Goal: Use online tool/utility: Utilize a website feature to perform a specific function

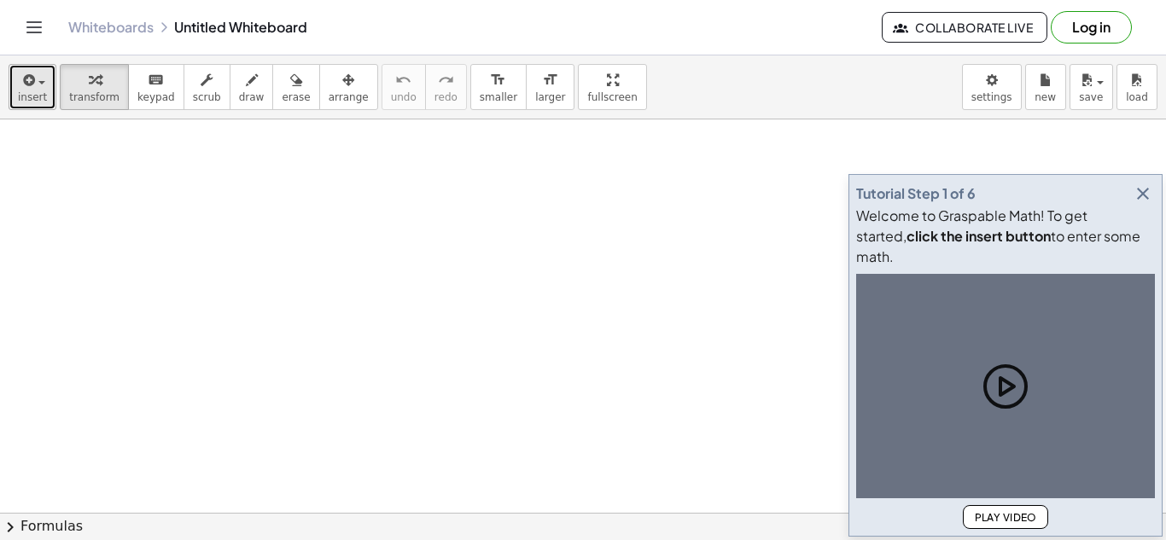
click at [43, 100] on span "insert" at bounding box center [32, 97] width 29 height 12
click at [28, 88] on icon "button" at bounding box center [27, 80] width 15 height 20
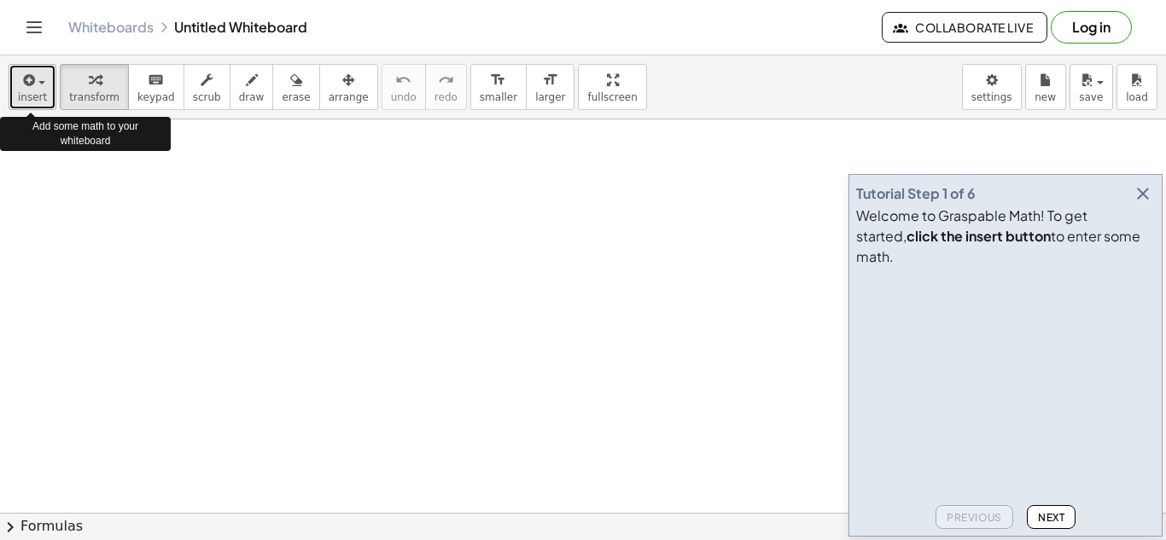
click at [30, 91] on span "insert" at bounding box center [32, 97] width 29 height 12
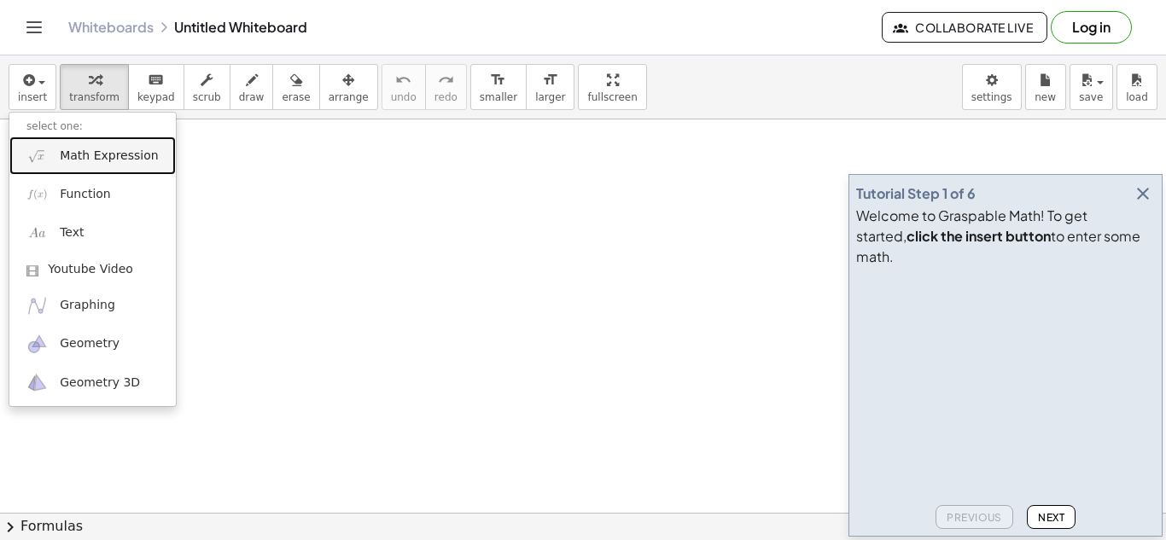
click at [79, 154] on span "Math Expression" at bounding box center [109, 156] width 98 height 17
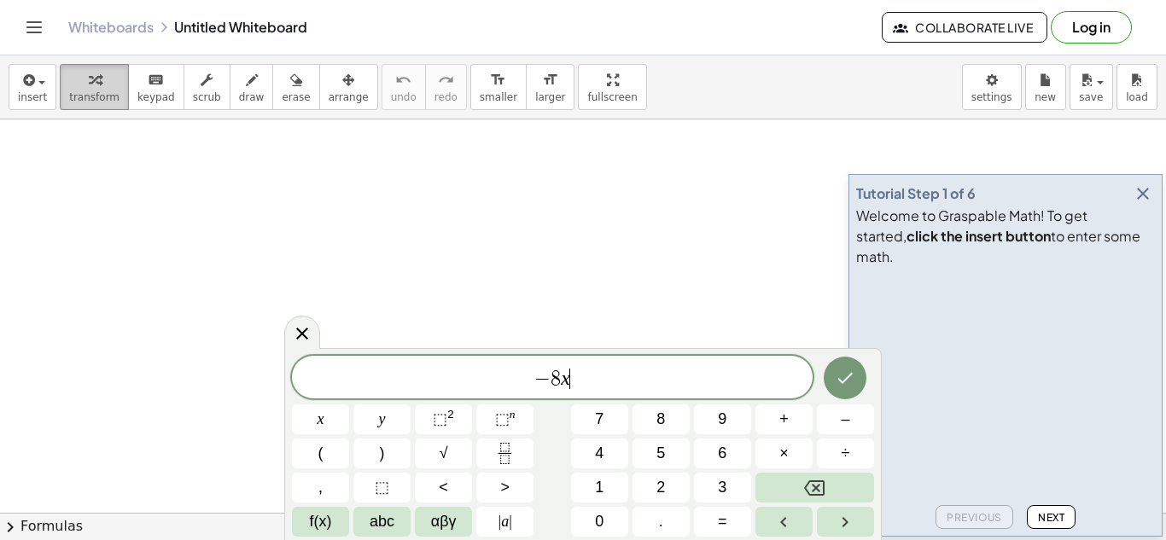
scroll to position [4, 0]
click at [495, 415] on span "⬚" at bounding box center [502, 419] width 15 height 17
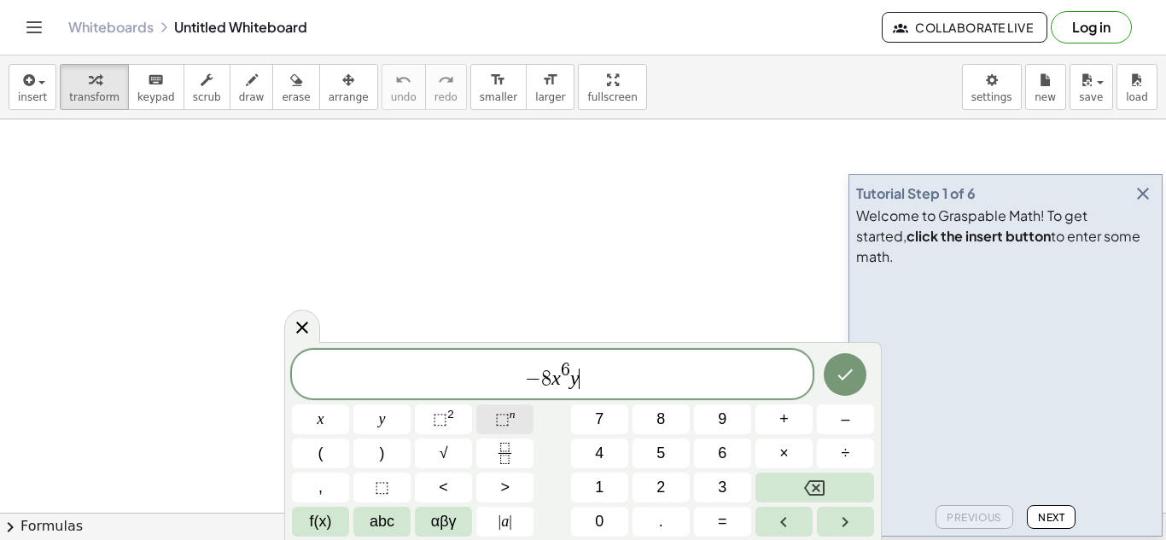
click at [511, 421] on sup "n" at bounding box center [513, 414] width 6 height 13
click at [442, 419] on span "⬚" at bounding box center [440, 419] width 15 height 17
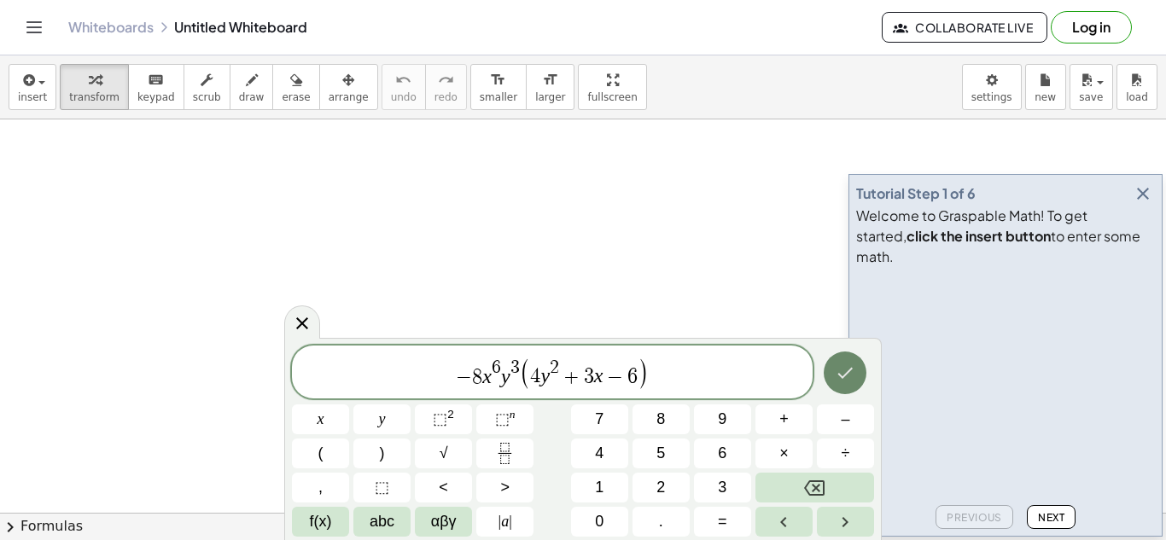
click at [850, 365] on icon "Done" at bounding box center [845, 373] width 20 height 20
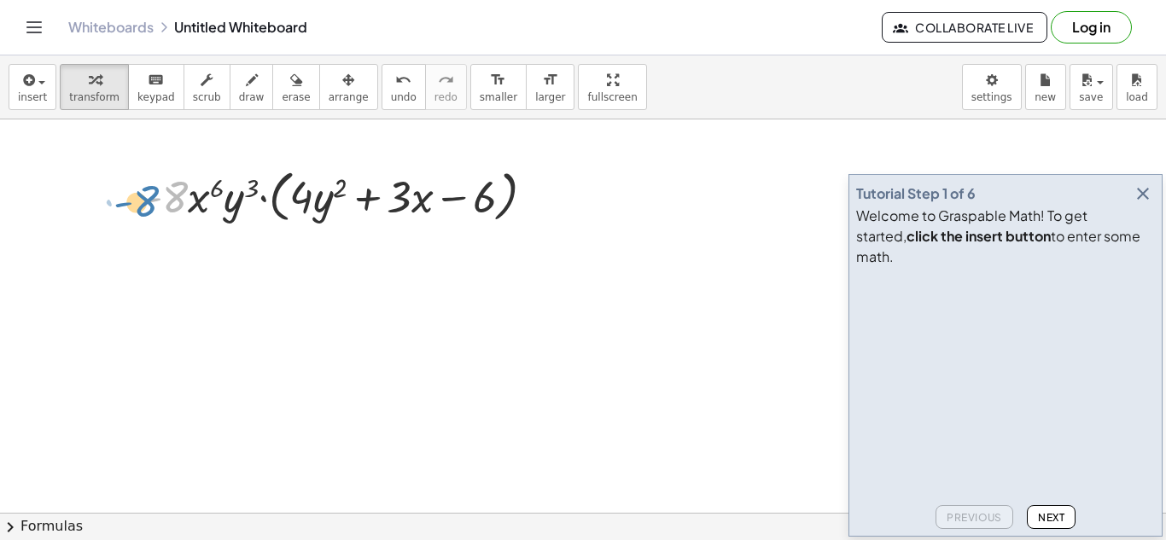
drag, startPoint x: 183, startPoint y: 196, endPoint x: 156, endPoint y: 201, distance: 27.0
click at [156, 201] on div at bounding box center [345, 195] width 423 height 65
click at [282, 214] on div at bounding box center [345, 195] width 423 height 65
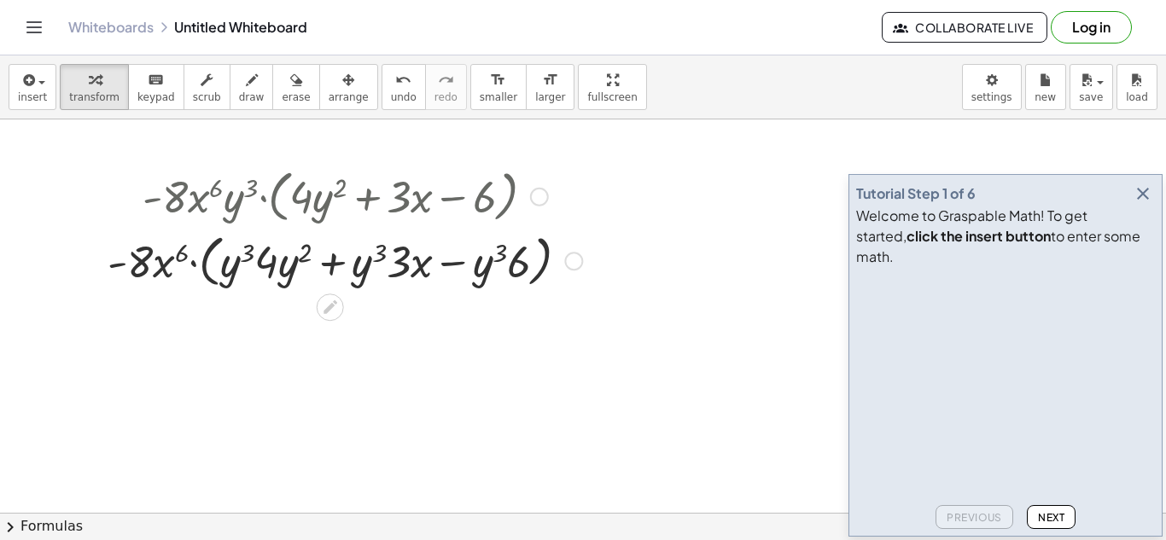
click at [206, 270] on div at bounding box center [345, 260] width 492 height 65
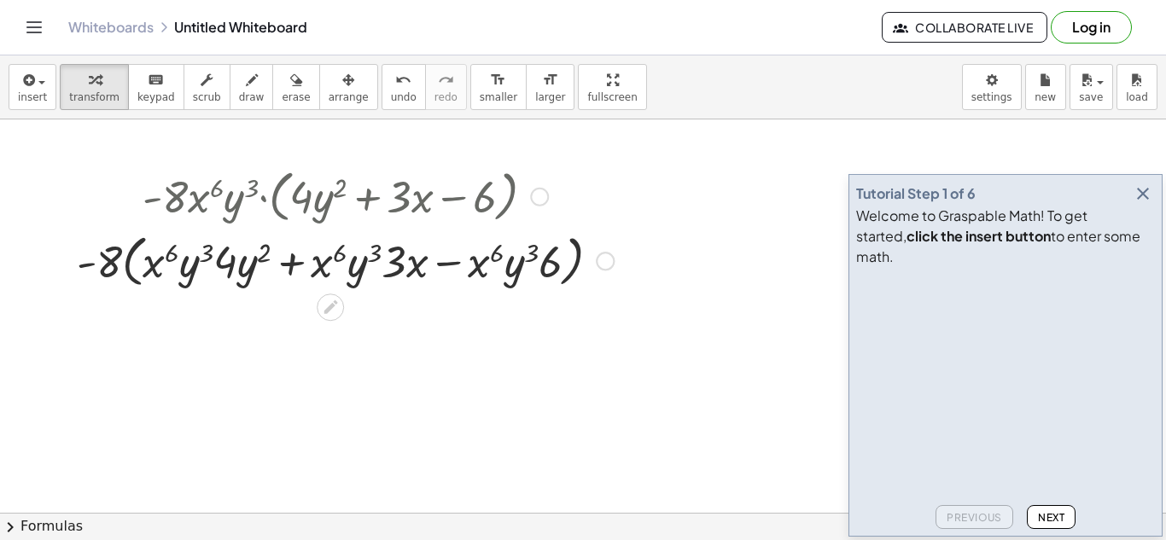
click at [132, 266] on div at bounding box center [345, 260] width 554 height 65
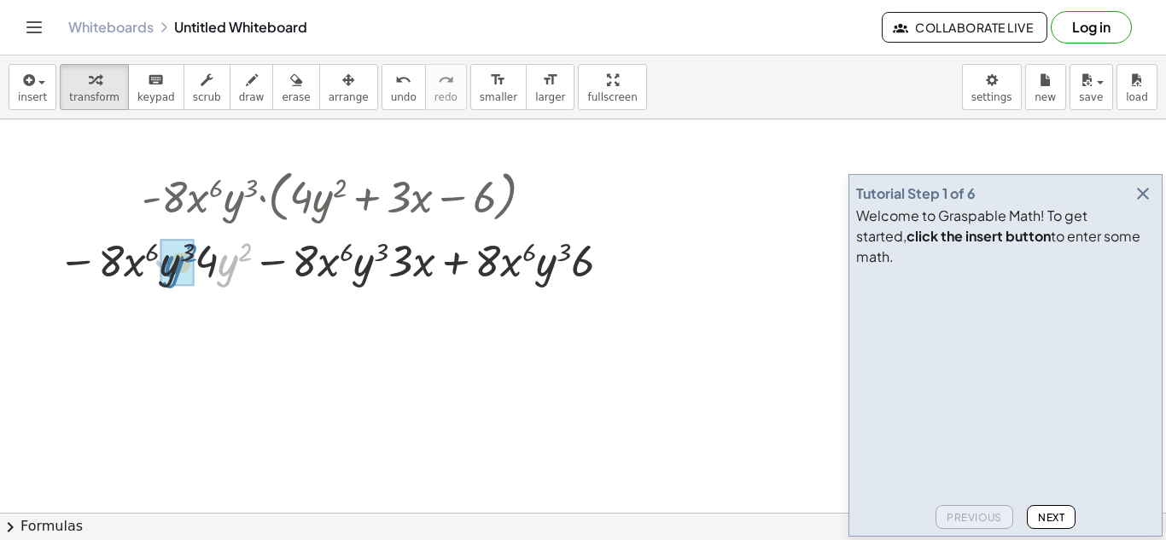
drag, startPoint x: 235, startPoint y: 260, endPoint x: 178, endPoint y: 260, distance: 56.4
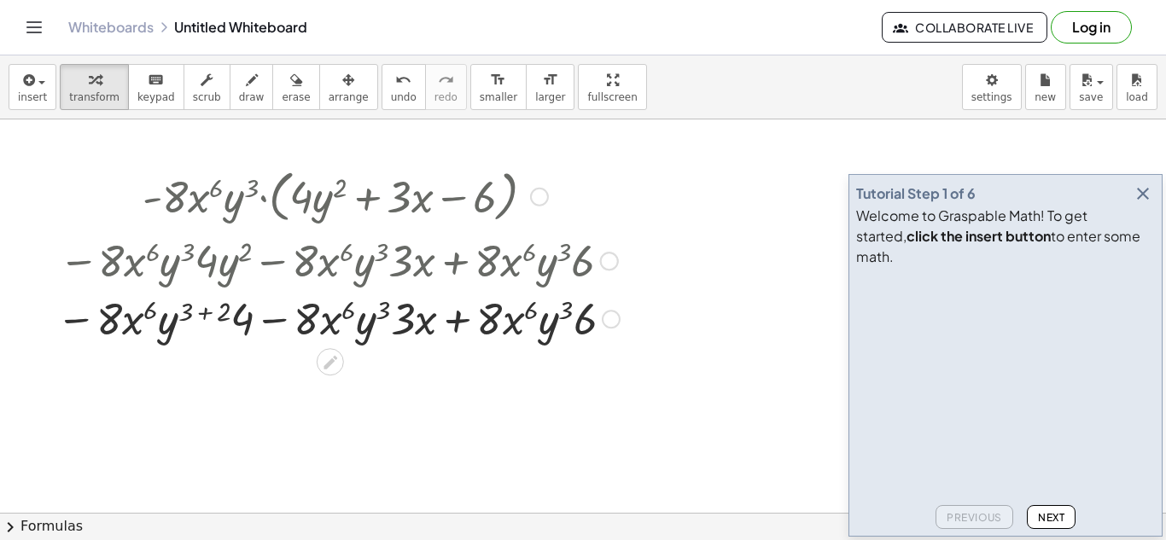
click at [203, 312] on div at bounding box center [338, 318] width 581 height 58
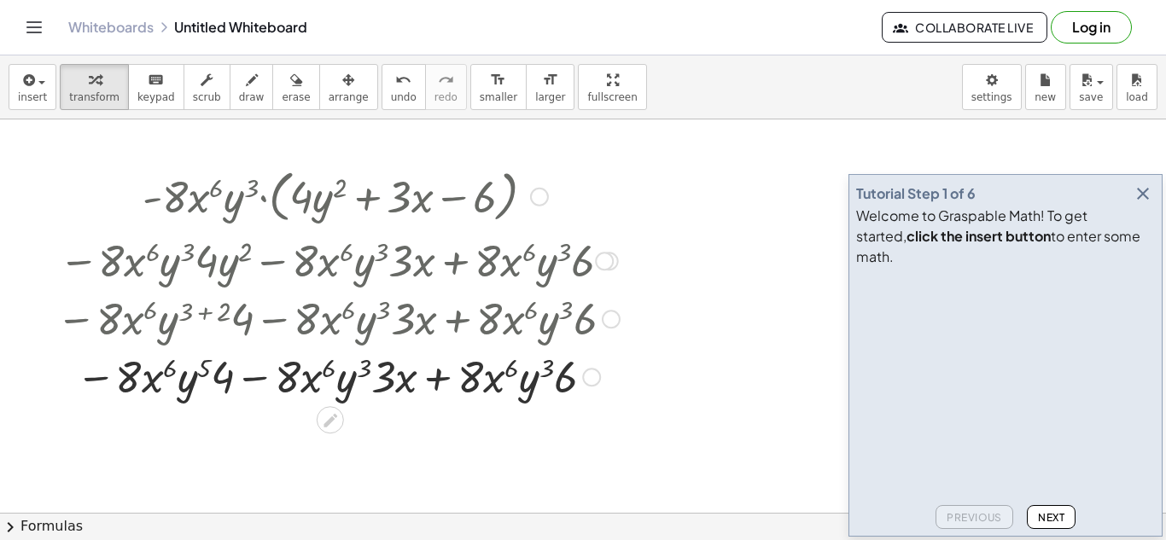
click at [225, 333] on div at bounding box center [338, 318] width 581 height 58
drag, startPoint x: 235, startPoint y: 377, endPoint x: 137, endPoint y: 381, distance: 97.4
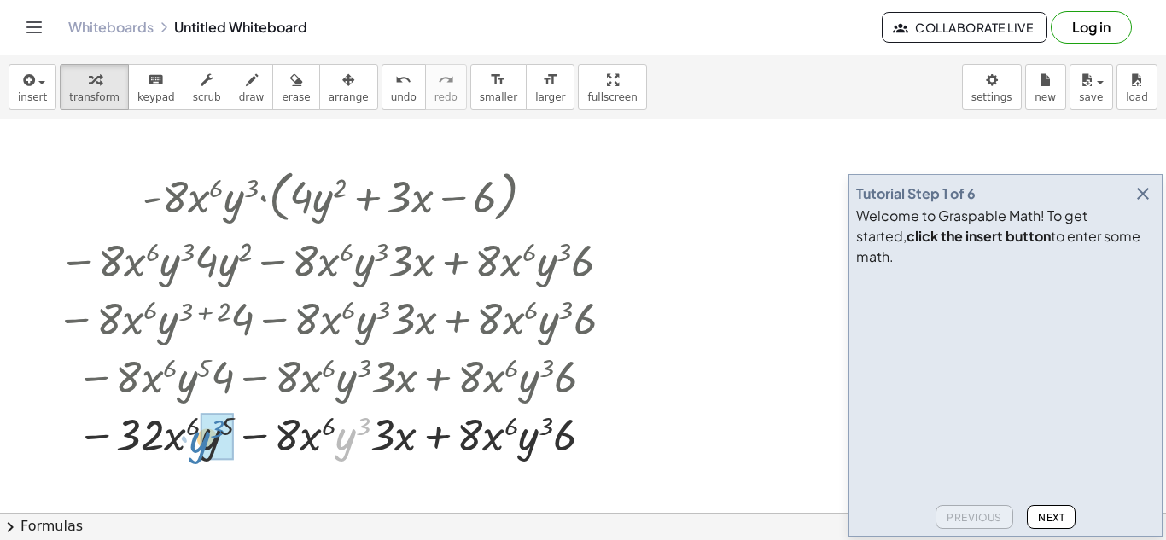
drag, startPoint x: 350, startPoint y: 439, endPoint x: 205, endPoint y: 442, distance: 145.2
drag, startPoint x: 469, startPoint y: 443, endPoint x: 301, endPoint y: 441, distance: 168.2
click at [301, 441] on div at bounding box center [338, 434] width 581 height 58
drag, startPoint x: 504, startPoint y: 446, endPoint x: 325, endPoint y: 443, distance: 178.5
click at [564, 438] on div at bounding box center [338, 434] width 581 height 58
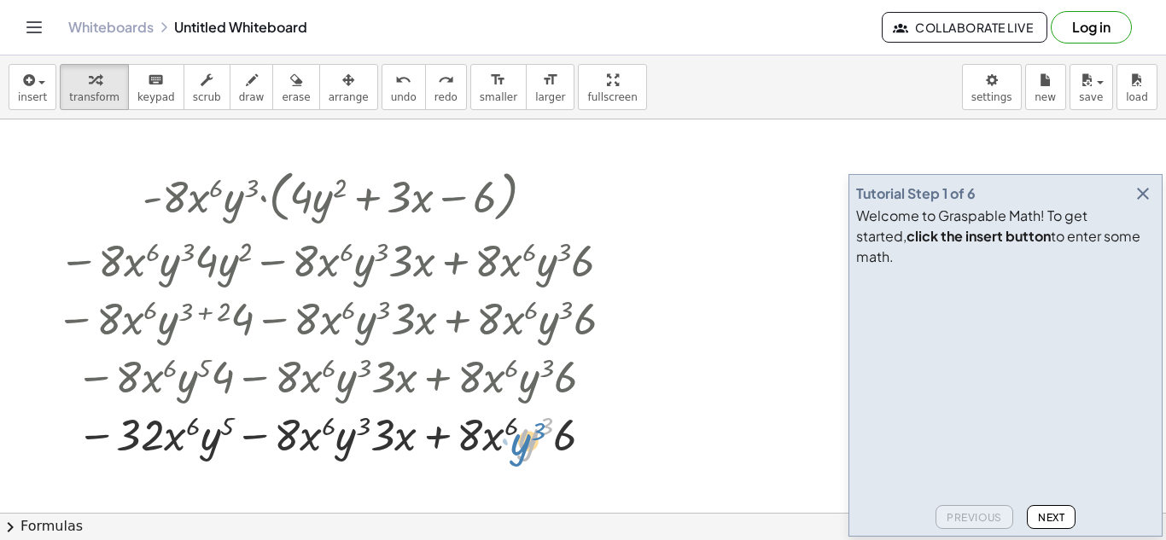
drag, startPoint x: 527, startPoint y: 438, endPoint x: 519, endPoint y: 443, distance: 9.2
click at [519, 443] on div at bounding box center [338, 434] width 581 height 58
drag, startPoint x: 312, startPoint y: 437, endPoint x: 178, endPoint y: 441, distance: 134.1
drag, startPoint x: 301, startPoint y: 441, endPoint x: 266, endPoint y: 443, distance: 35.9
click at [266, 443] on div at bounding box center [331, 434] width 558 height 58
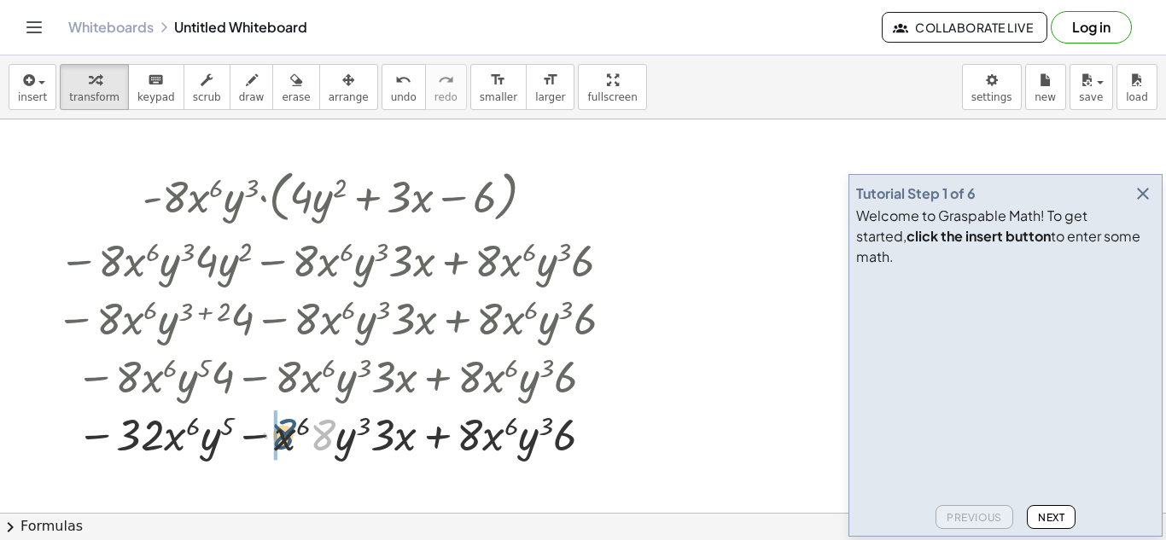
drag, startPoint x: 325, startPoint y: 449, endPoint x: 284, endPoint y: 448, distance: 41.0
click at [284, 448] on div at bounding box center [331, 434] width 558 height 58
click at [259, 440] on div at bounding box center [331, 434] width 558 height 58
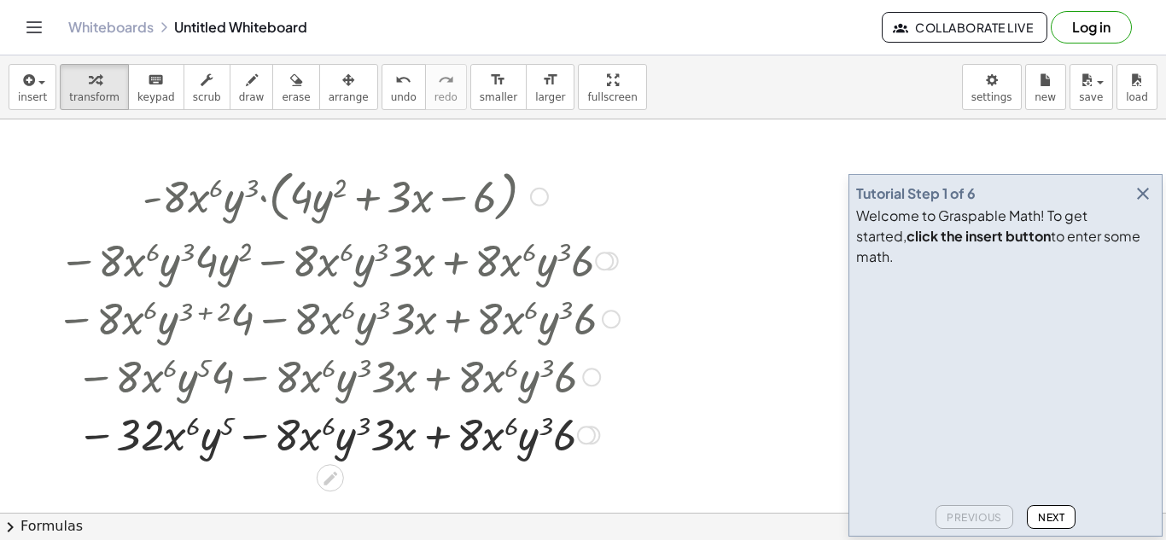
click at [390, 443] on div at bounding box center [331, 434] width 558 height 58
click at [412, 450] on div at bounding box center [331, 434] width 558 height 58
drag, startPoint x: 386, startPoint y: 436, endPoint x: 281, endPoint y: 444, distance: 105.3
drag, startPoint x: 403, startPoint y: 443, endPoint x: 336, endPoint y: 443, distance: 66.6
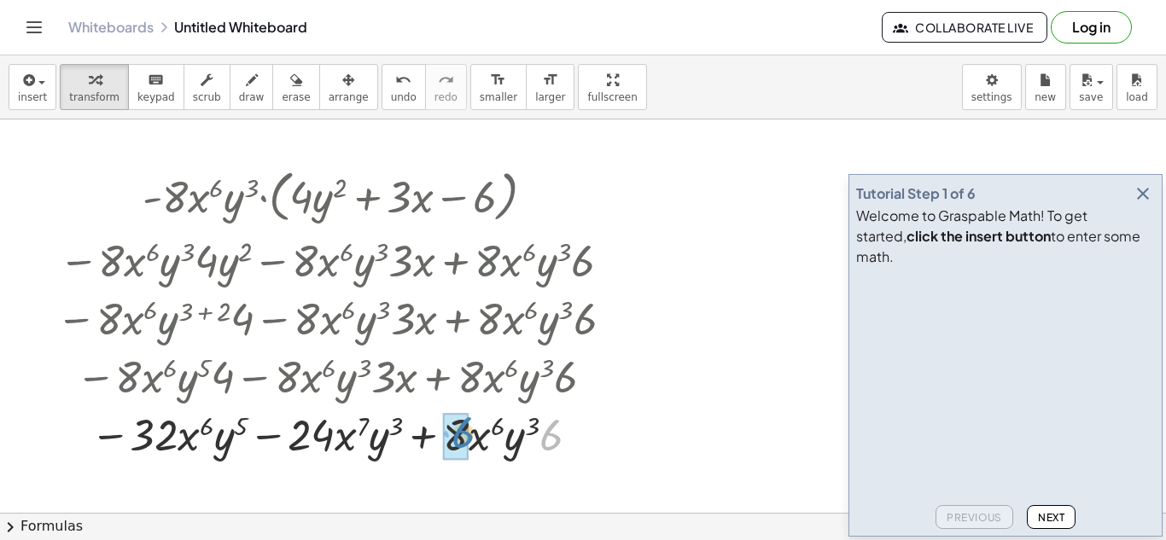
drag, startPoint x: 552, startPoint y: 440, endPoint x: 464, endPoint y: 437, distance: 88.8
click at [541, 453] on div at bounding box center [338, 434] width 581 height 58
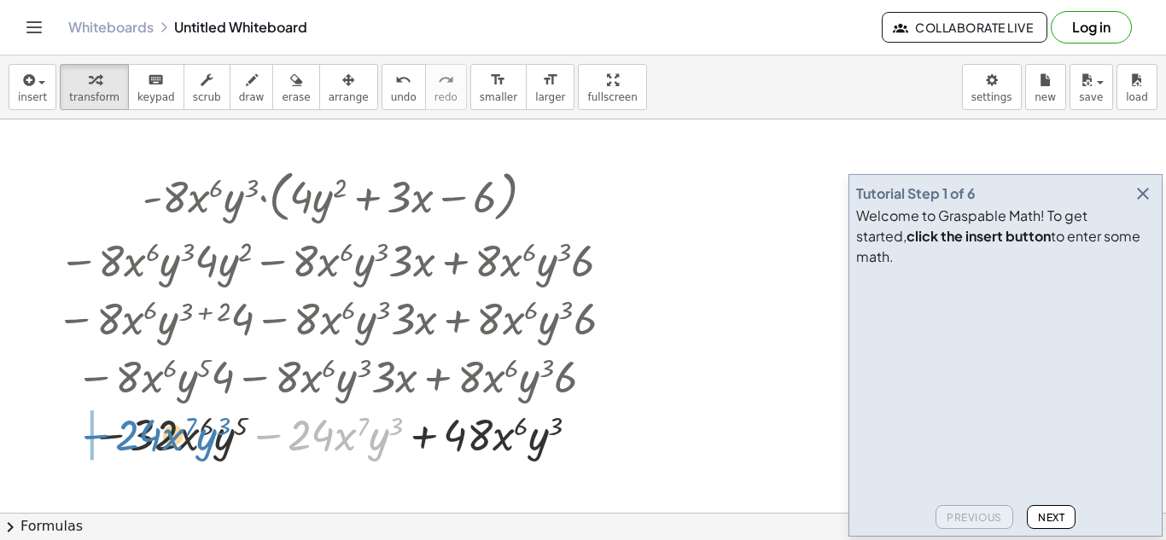
drag, startPoint x: 264, startPoint y: 441, endPoint x: 91, endPoint y: 441, distance: 172.5
drag, startPoint x: 281, startPoint y: 440, endPoint x: 135, endPoint y: 438, distance: 146.0
click at [135, 438] on div at bounding box center [338, 434] width 581 height 58
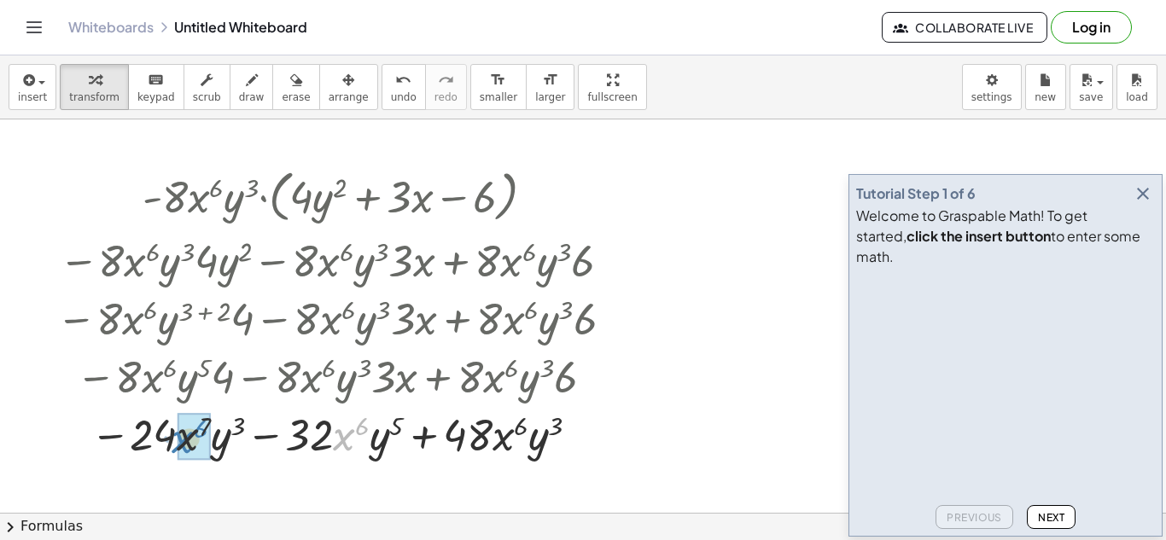
drag, startPoint x: 347, startPoint y: 437, endPoint x: 185, endPoint y: 441, distance: 161.4
click at [42, 83] on span "button" at bounding box center [41, 82] width 7 height 3
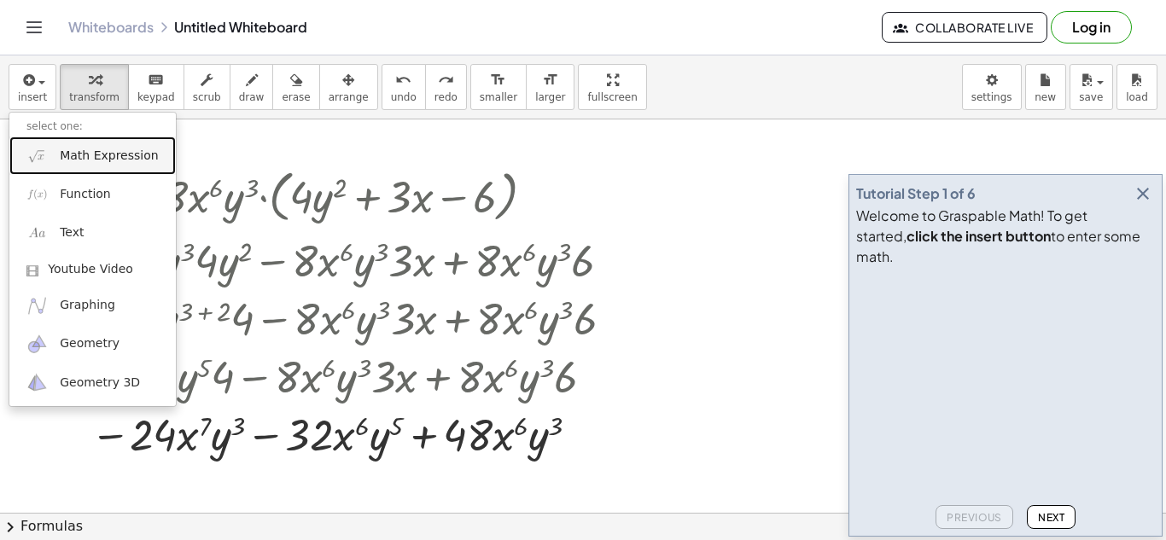
click at [85, 148] on span "Math Expression" at bounding box center [109, 156] width 98 height 17
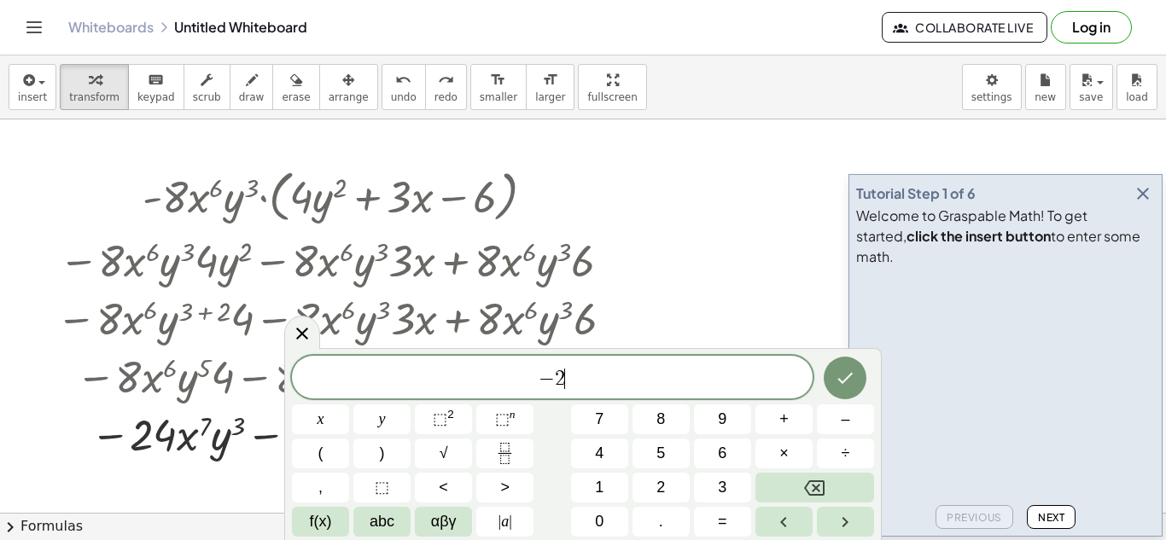
scroll to position [9, 0]
click at [513, 415] on sup "n" at bounding box center [513, 414] width 6 height 13
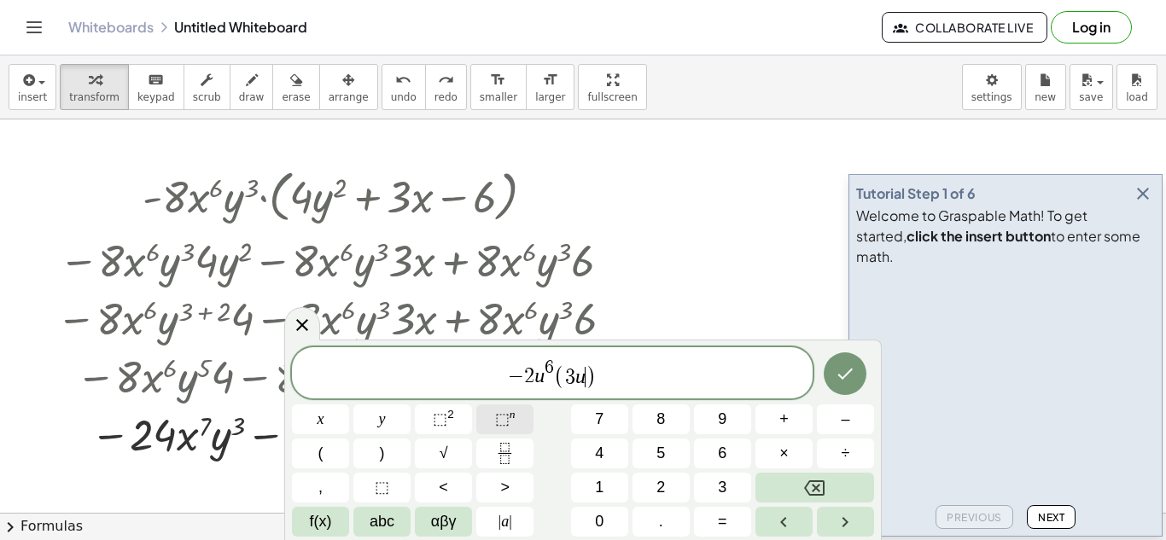
click at [499, 429] on span "⬚ n" at bounding box center [505, 419] width 20 height 23
click at [455, 419] on button "⬚ 2" at bounding box center [443, 420] width 57 height 30
click at [1147, 204] on icon "button" at bounding box center [1143, 194] width 20 height 20
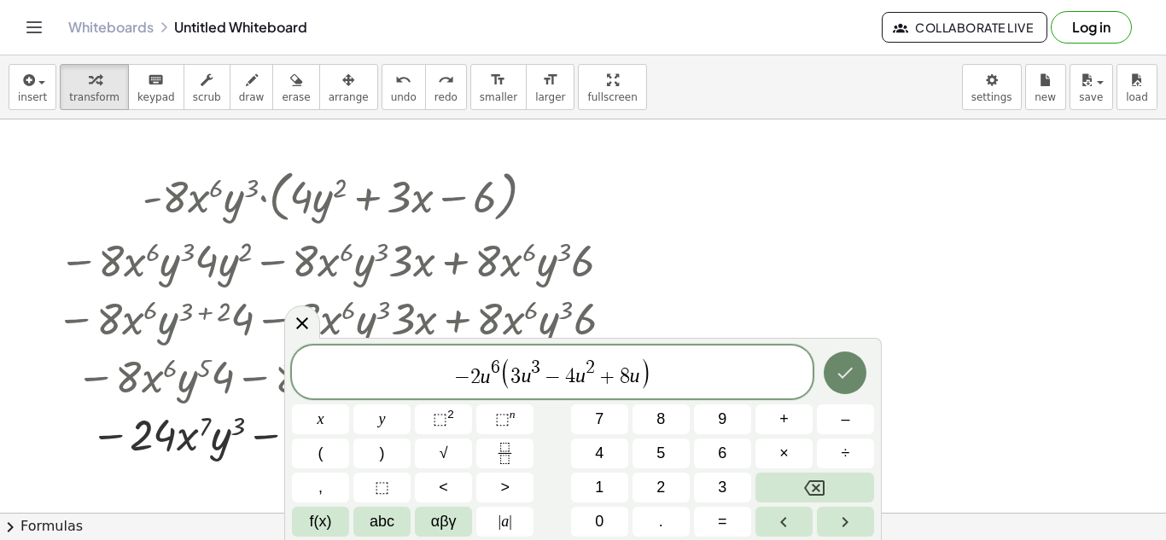
click at [838, 388] on button "Done" at bounding box center [845, 373] width 43 height 43
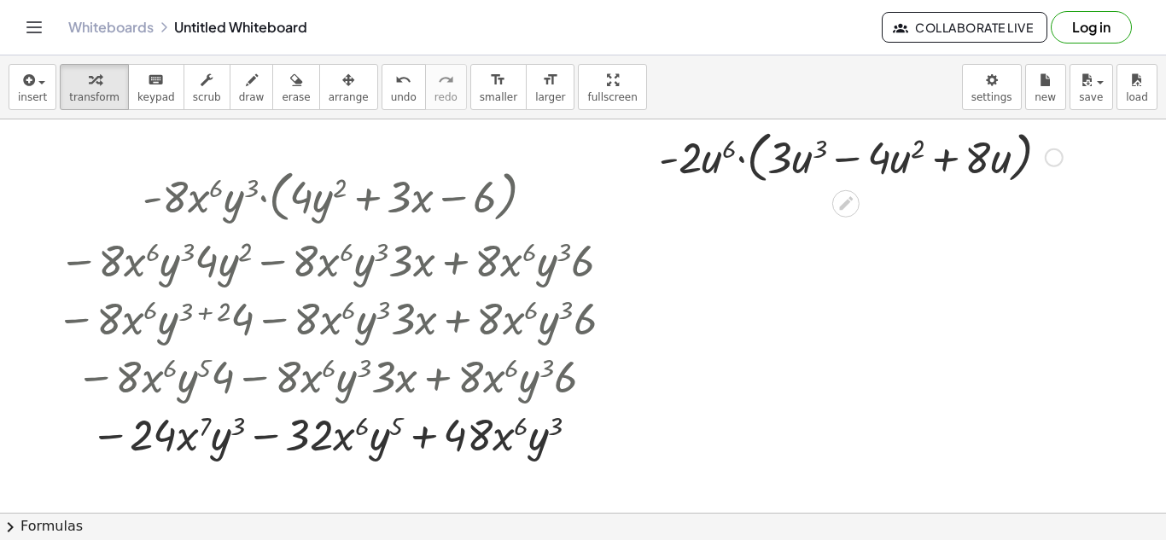
click at [762, 166] on div at bounding box center [861, 156] width 421 height 65
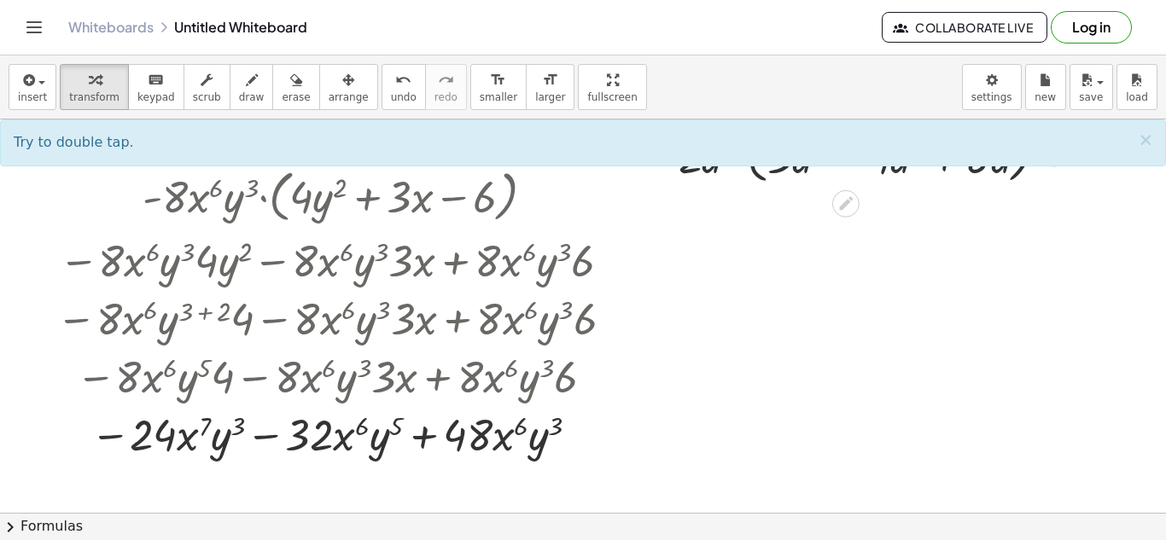
click at [754, 168] on div at bounding box center [861, 156] width 421 height 65
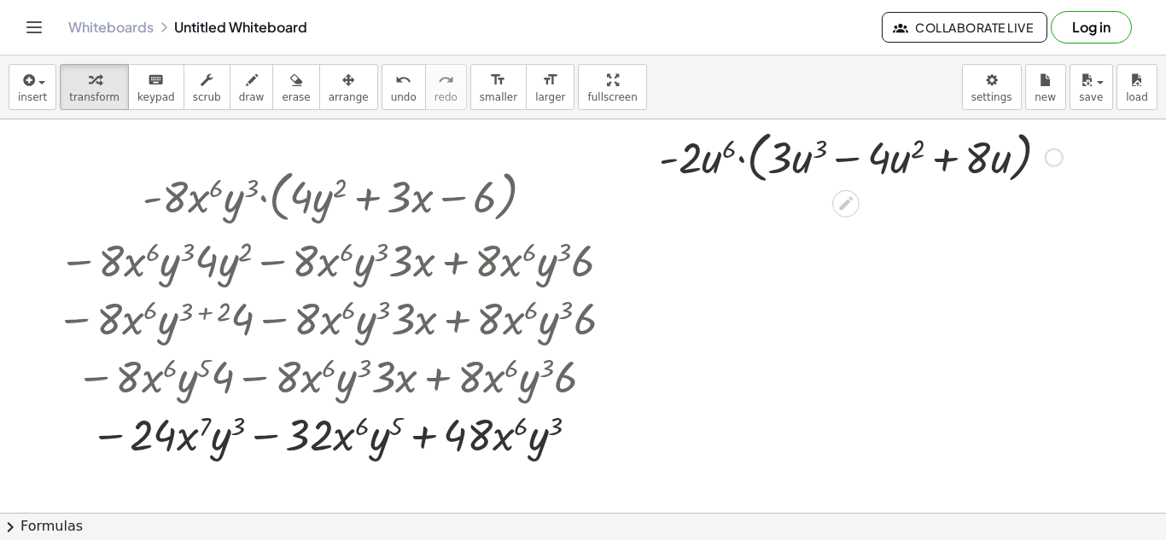
click at [754, 168] on div at bounding box center [861, 156] width 421 height 65
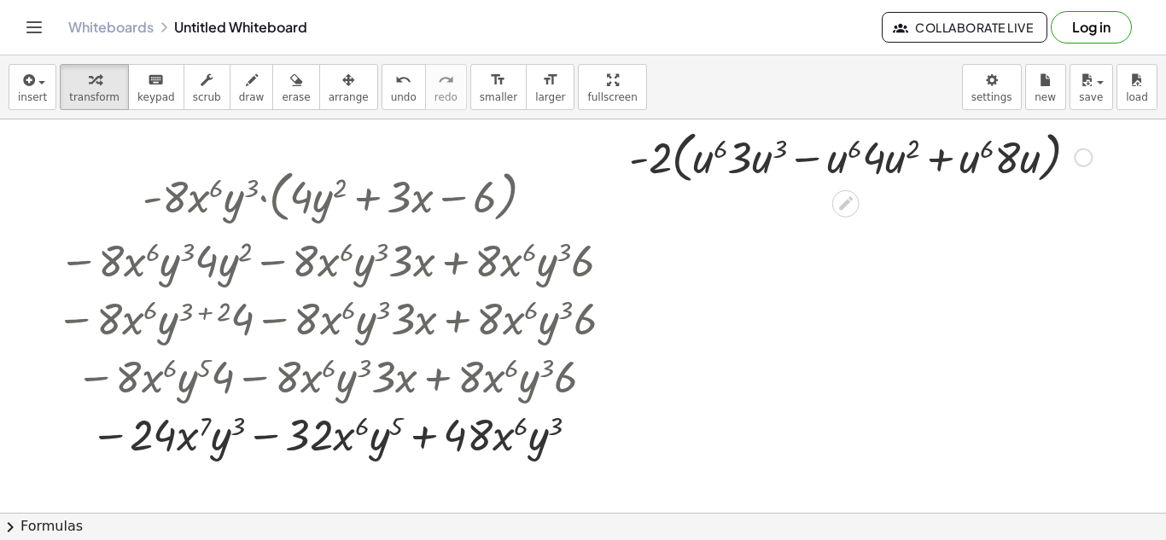
click at [676, 166] on div at bounding box center [861, 156] width 480 height 65
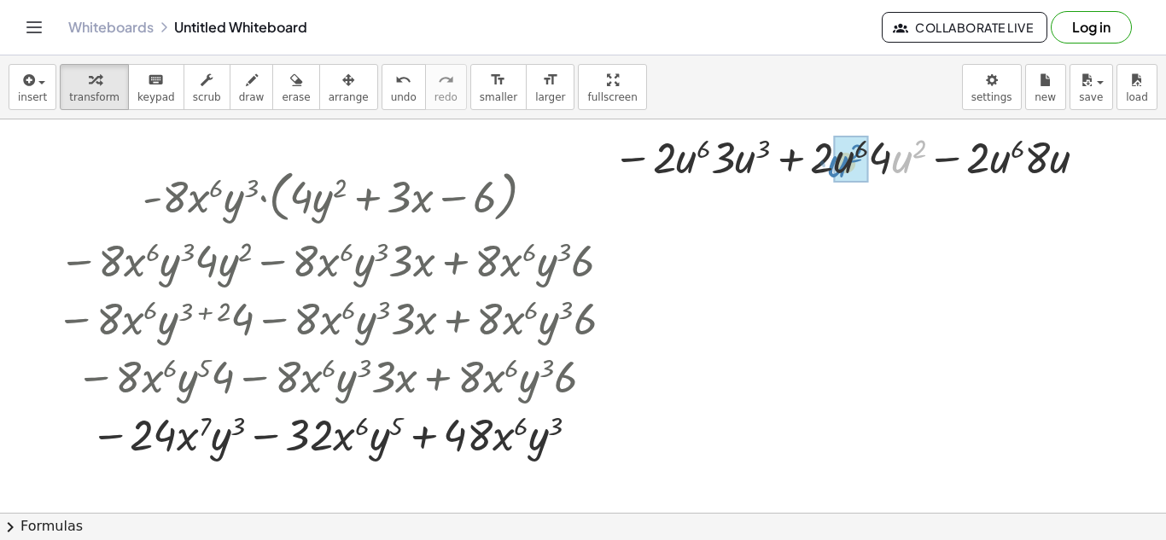
drag, startPoint x: 908, startPoint y: 164, endPoint x: 848, endPoint y: 167, distance: 59.9
click at [867, 135] on div at bounding box center [853, 156] width 501 height 58
click at [874, 146] on div at bounding box center [853, 156] width 501 height 58
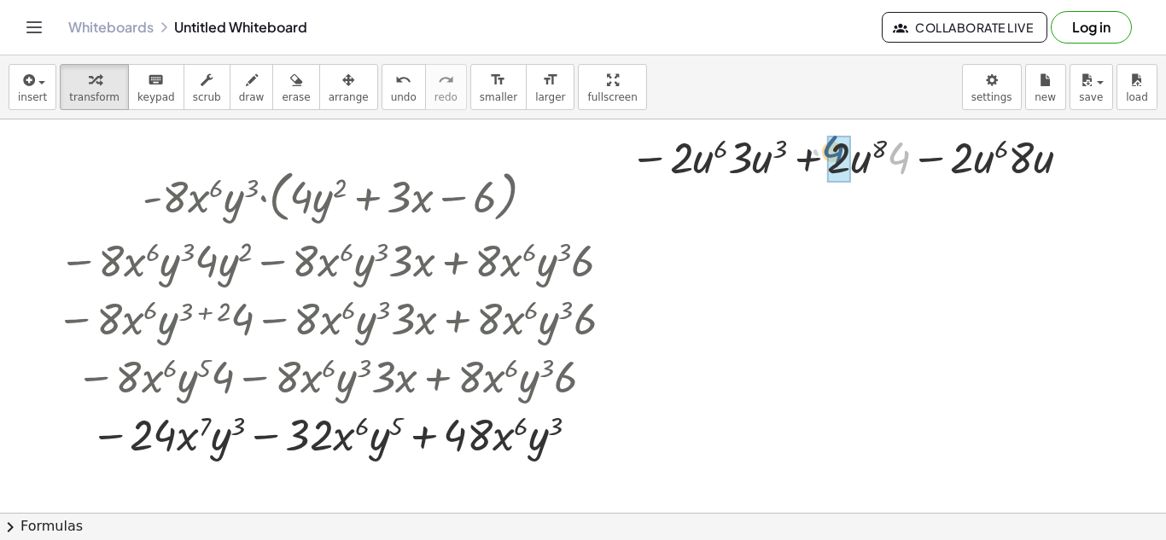
drag, startPoint x: 895, startPoint y: 161, endPoint x: 834, endPoint y: 156, distance: 60.8
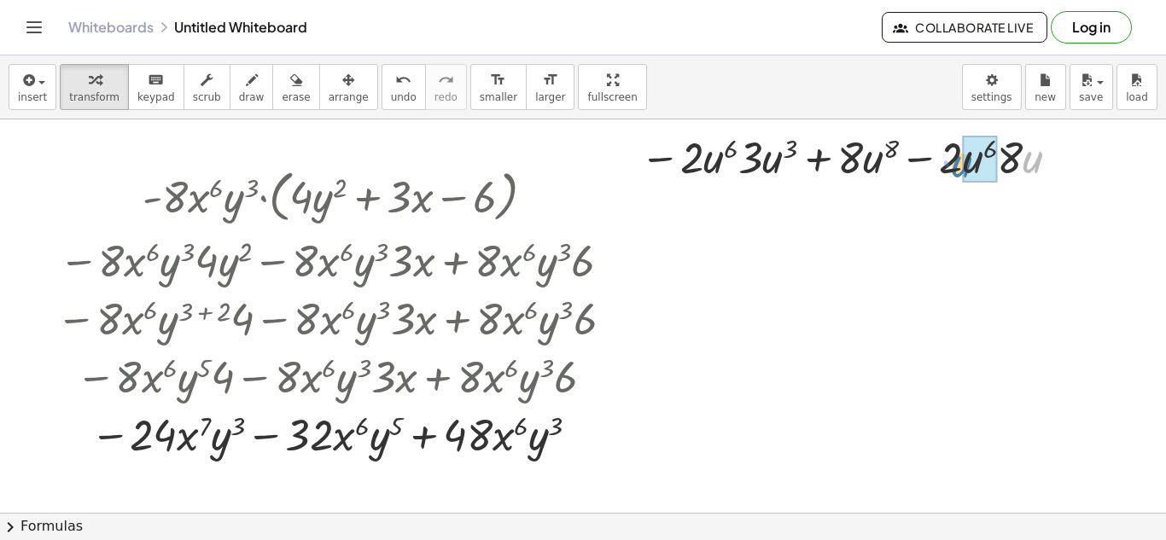
drag, startPoint x: 1024, startPoint y: 163, endPoint x: 960, endPoint y: 168, distance: 64.2
click at [960, 168] on div at bounding box center [853, 156] width 443 height 58
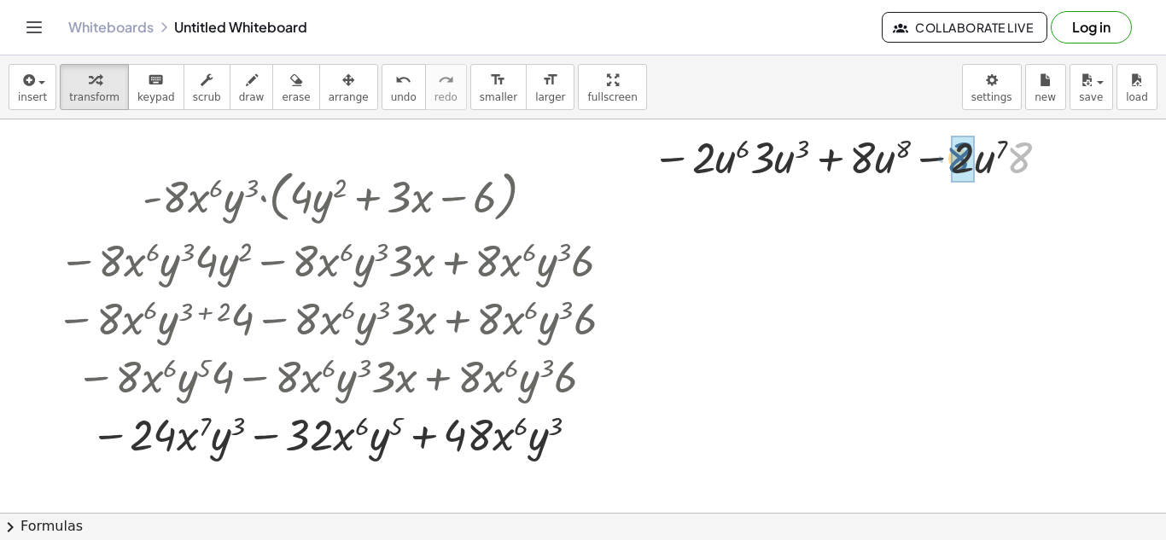
drag, startPoint x: 1024, startPoint y: 163, endPoint x: 961, endPoint y: 164, distance: 62.3
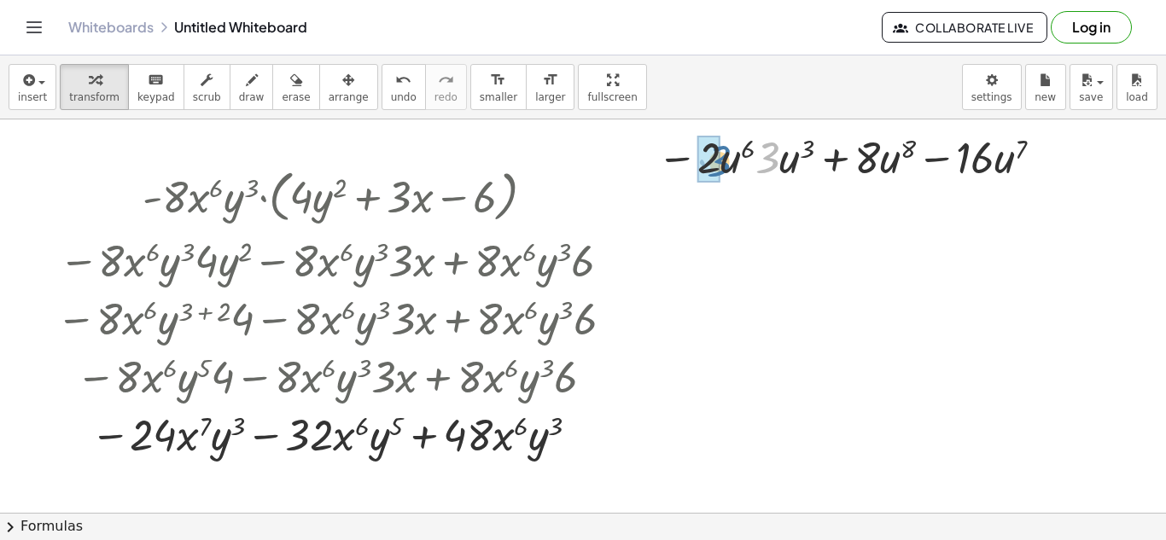
drag, startPoint x: 771, startPoint y: 156, endPoint x: 719, endPoint y: 160, distance: 52.2
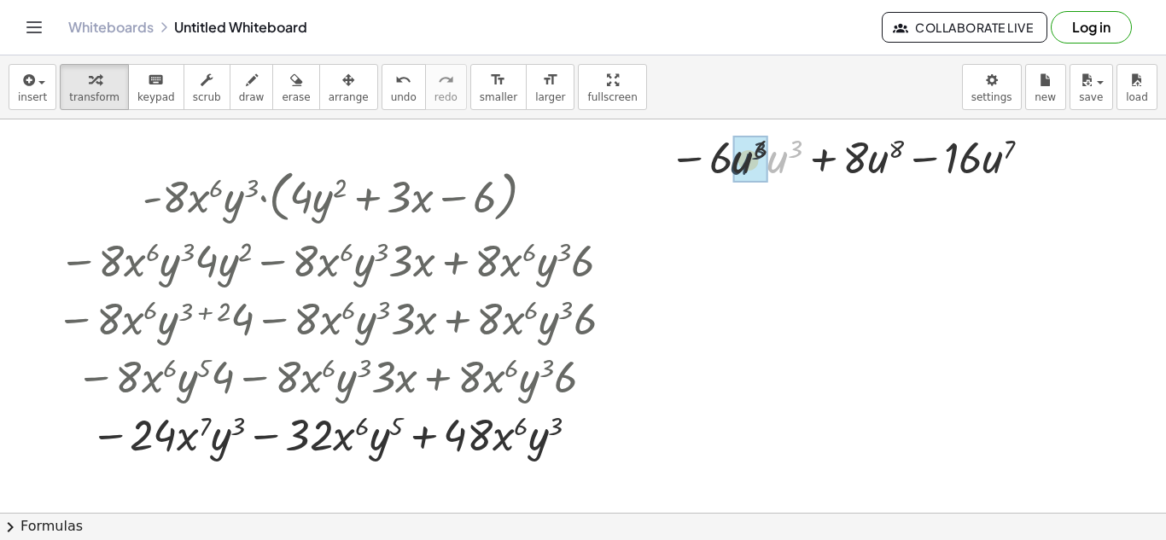
drag, startPoint x: 782, startPoint y: 163, endPoint x: 745, endPoint y: 165, distance: 37.6
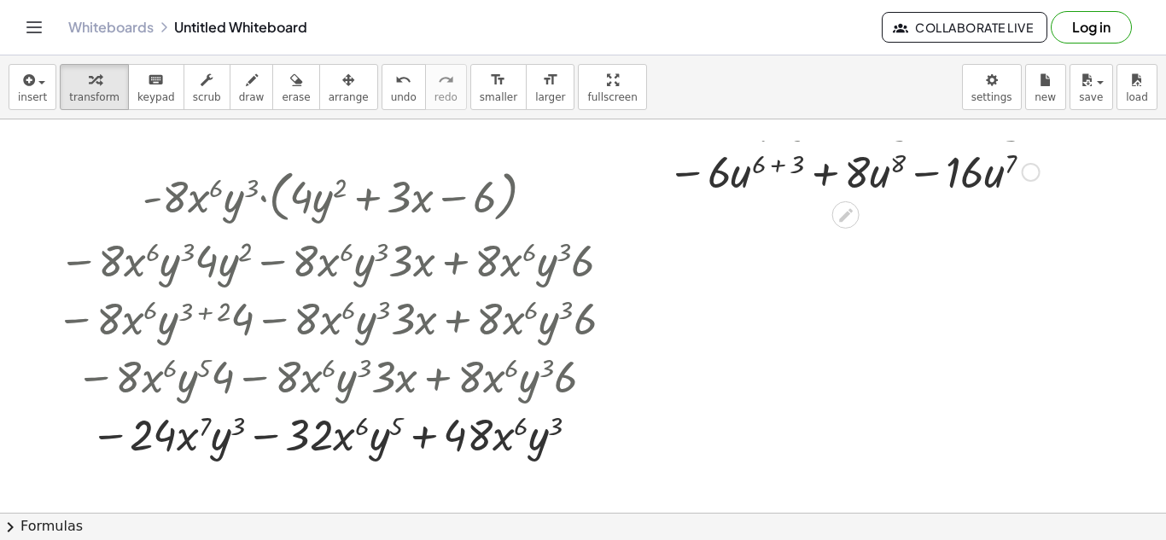
click at [846, 158] on div "· - 2 · u 6 · ( + · 3 · u 3 − · 4 · u 2 + · 8 · u ) · - 2 · ( + · u 6 · 3 · u 3…" at bounding box center [846, 158] width 0 height 0
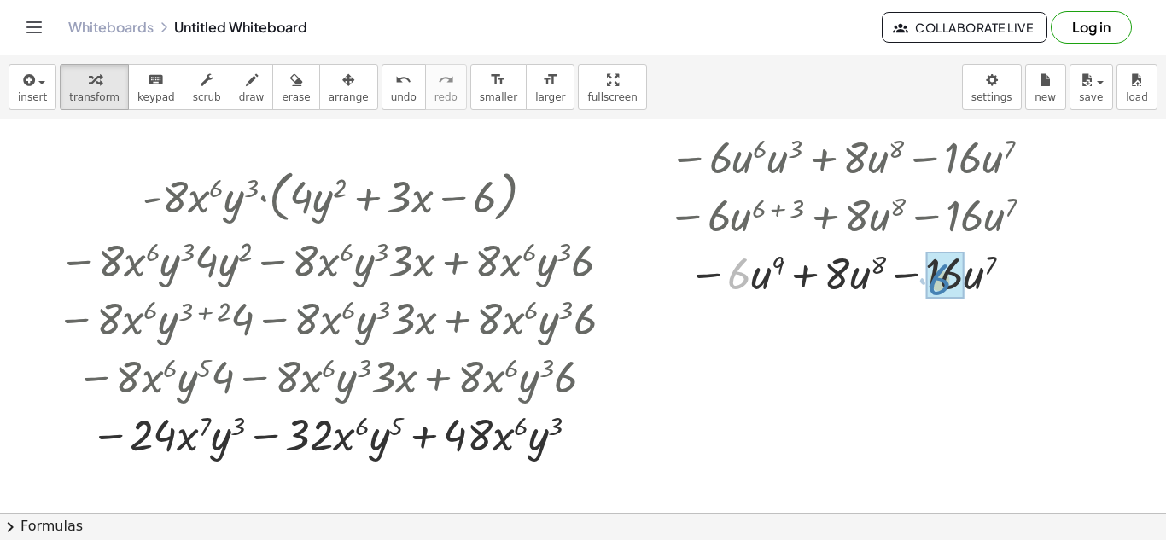
drag, startPoint x: 730, startPoint y: 279, endPoint x: 934, endPoint y: 284, distance: 204.1
click at [39, 92] on span "insert" at bounding box center [32, 97] width 29 height 12
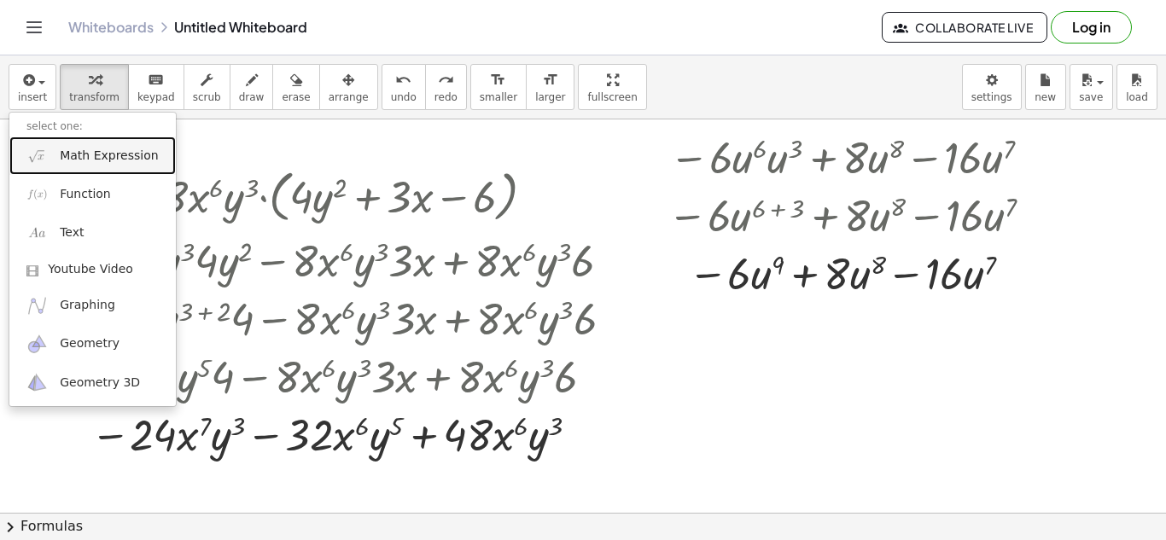
click at [72, 148] on span "Math Expression" at bounding box center [109, 156] width 98 height 17
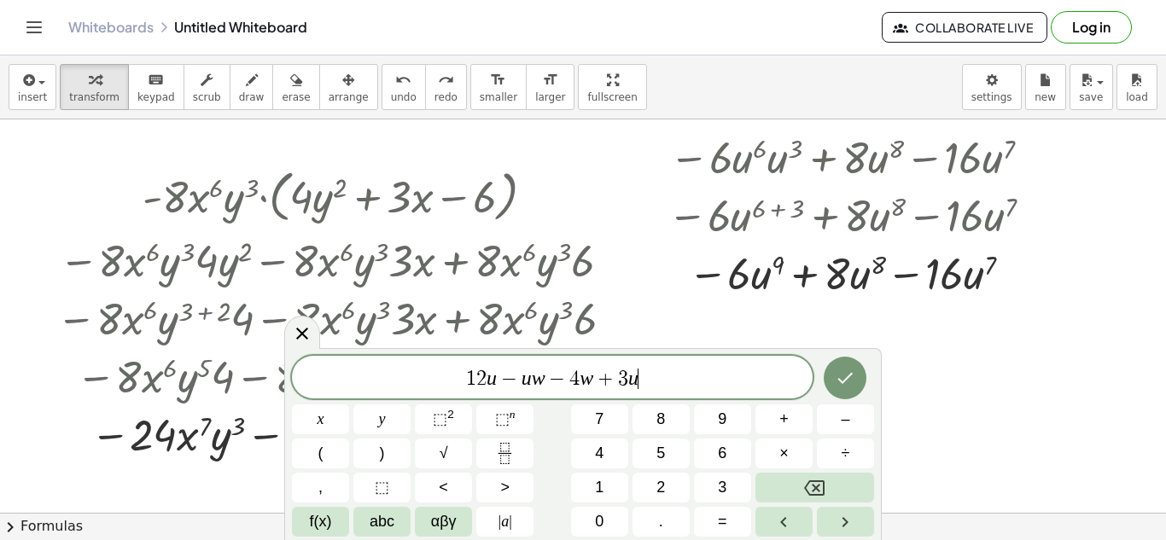
scroll to position [19, 0]
click at [443, 421] on span "⬚" at bounding box center [440, 419] width 15 height 17
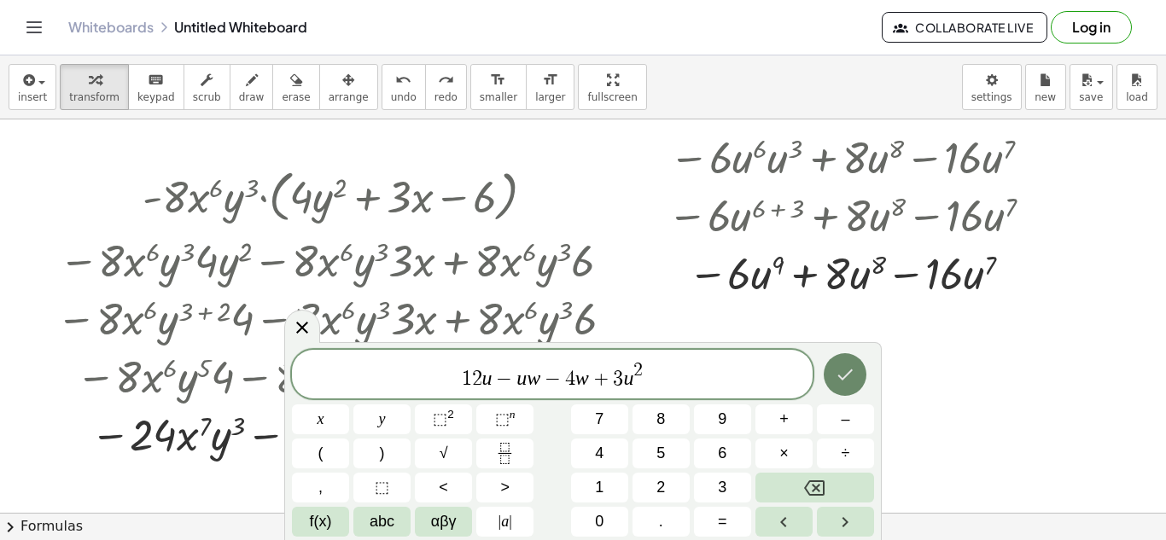
click at [845, 357] on button "Done" at bounding box center [845, 374] width 43 height 43
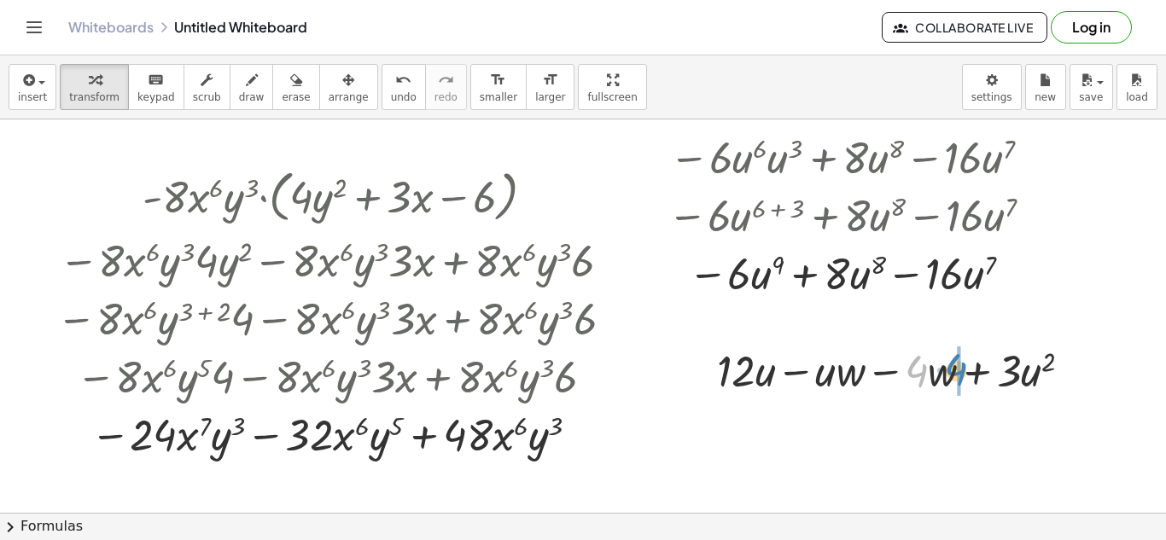
drag, startPoint x: 916, startPoint y: 374, endPoint x: 939, endPoint y: 371, distance: 23.2
click at [939, 371] on div at bounding box center [902, 370] width 386 height 58
drag, startPoint x: 1008, startPoint y: 380, endPoint x: 1025, endPoint y: 382, distance: 16.3
click at [1025, 382] on div at bounding box center [902, 370] width 386 height 58
drag, startPoint x: 922, startPoint y: 374, endPoint x: 826, endPoint y: 374, distance: 95.6
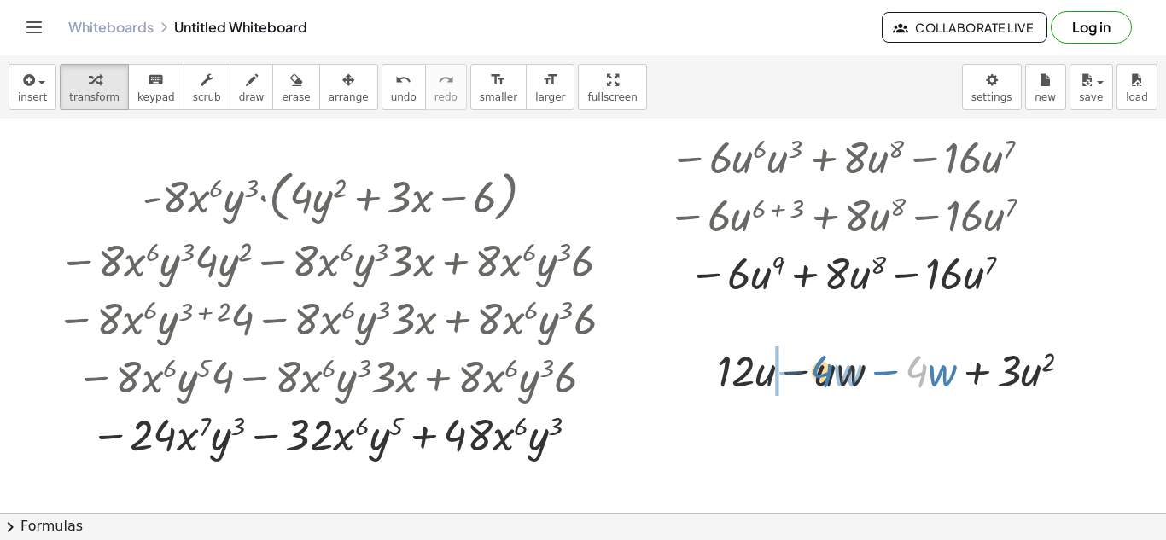
click at [826, 374] on div at bounding box center [902, 370] width 386 height 58
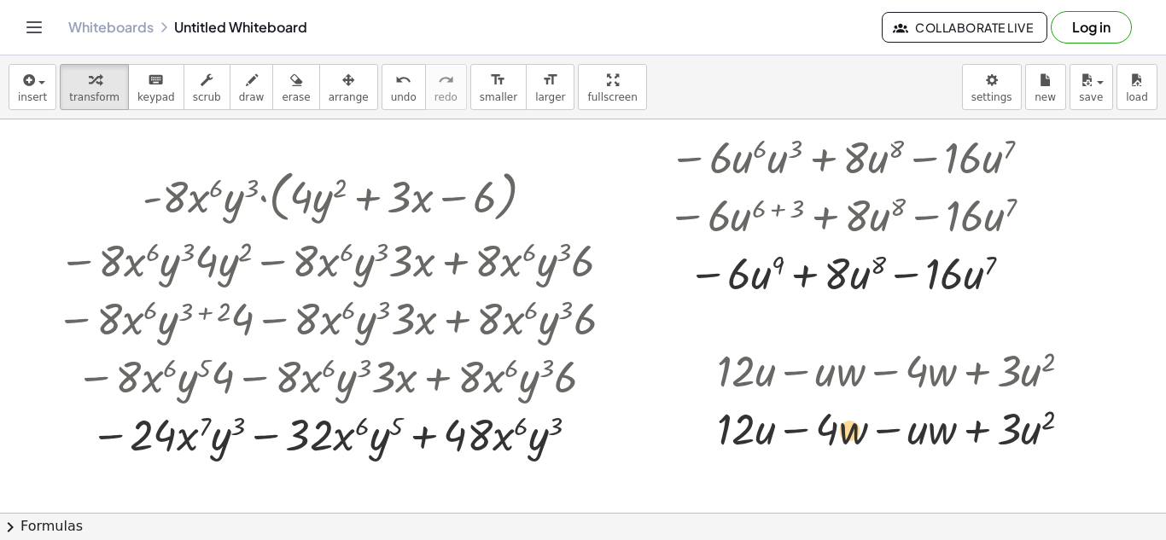
click at [827, 429] on div at bounding box center [902, 428] width 386 height 58
drag, startPoint x: 739, startPoint y: 429, endPoint x: 1020, endPoint y: 430, distance: 281.8
